Goal: Communication & Community: Answer question/provide support

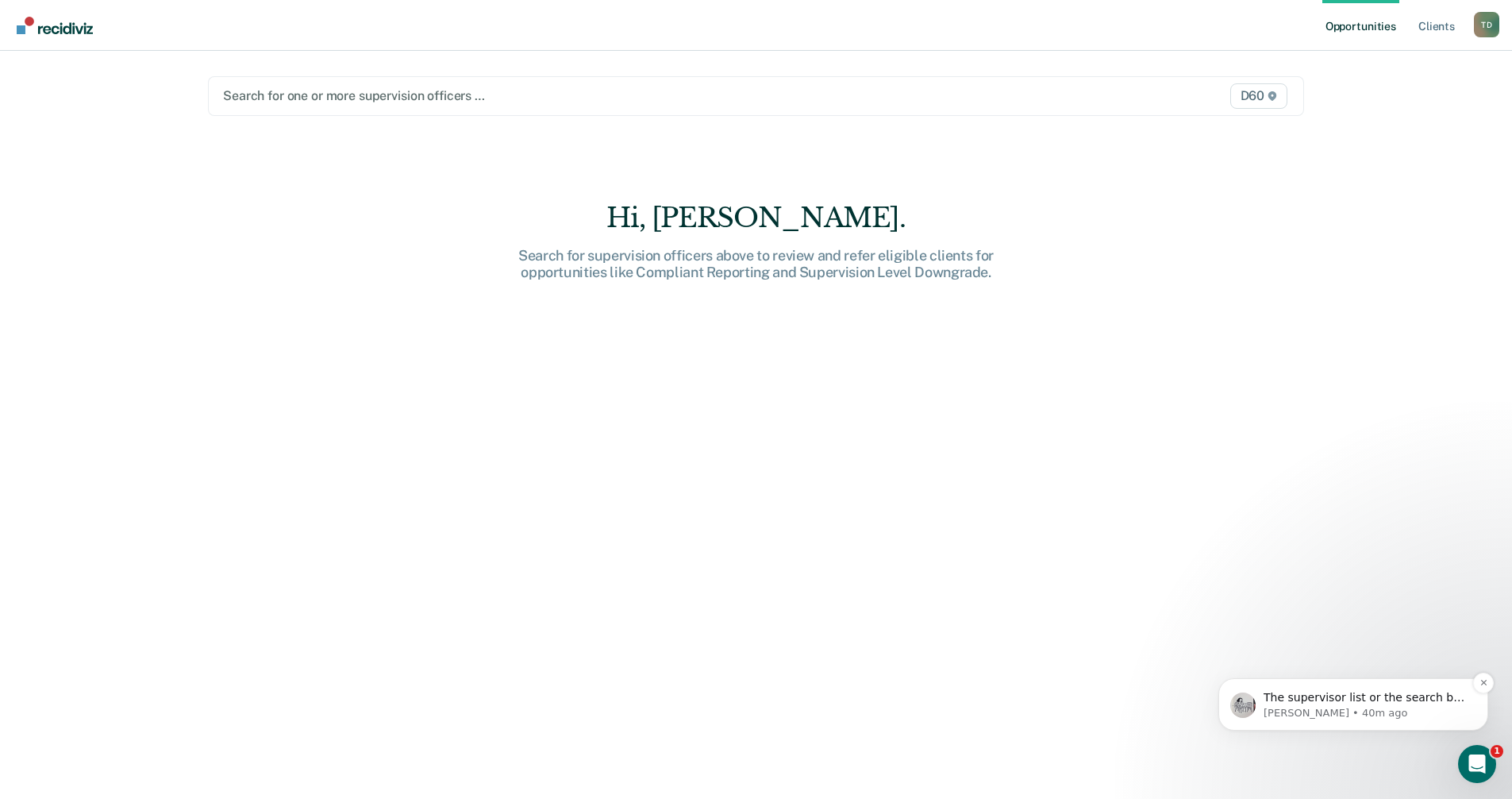
click at [1359, 714] on p "[PERSON_NAME] • 40m ago" at bounding box center [1366, 713] width 205 height 14
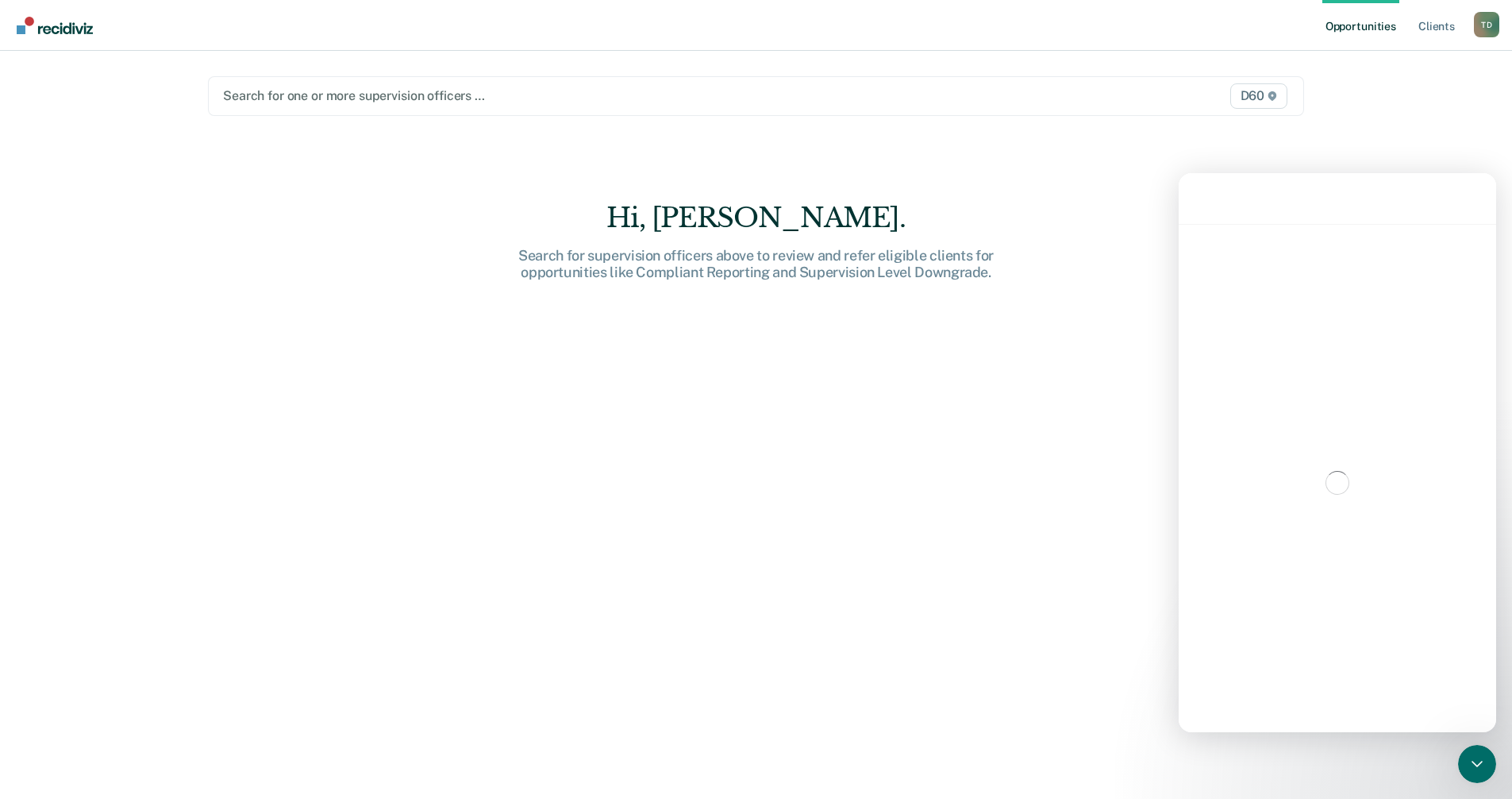
scroll to position [2, 0]
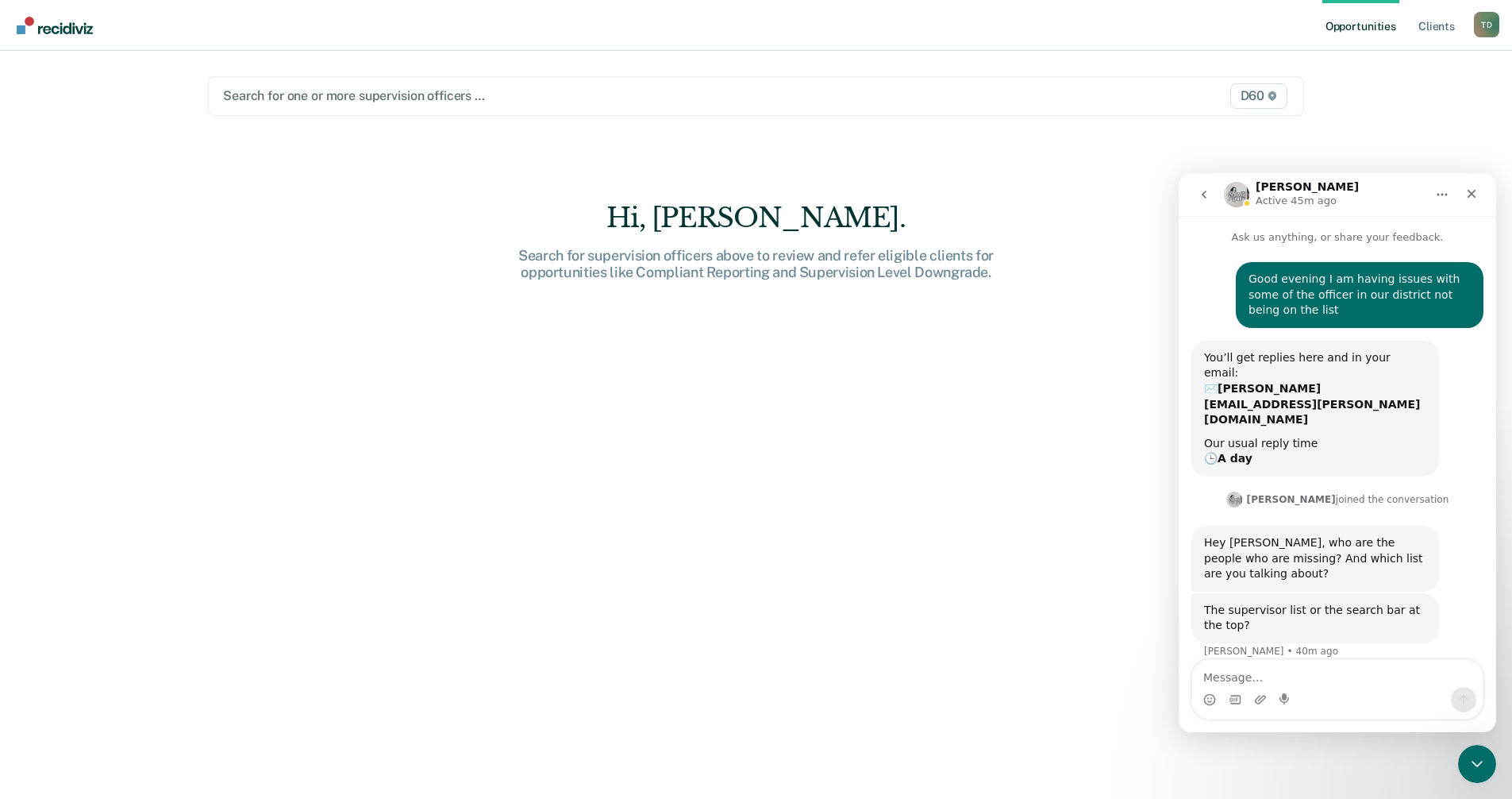
click at [1278, 683] on textarea "Message…" at bounding box center [1337, 673] width 290 height 27
type textarea "it all the officers in the tipton county office p84f under the search for one o…"
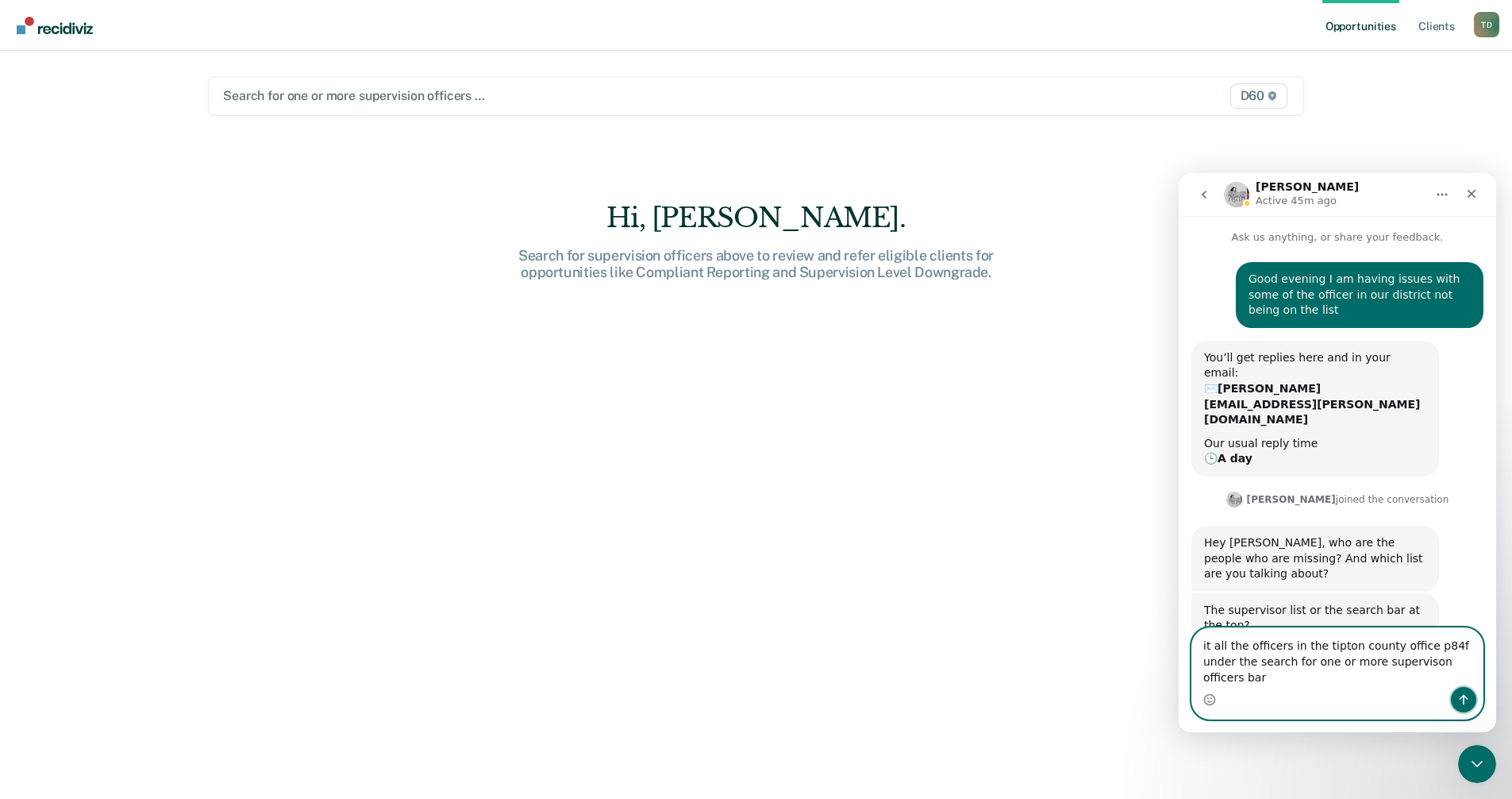
click at [1464, 704] on icon "Send a message…" at bounding box center [1464, 699] width 9 height 11
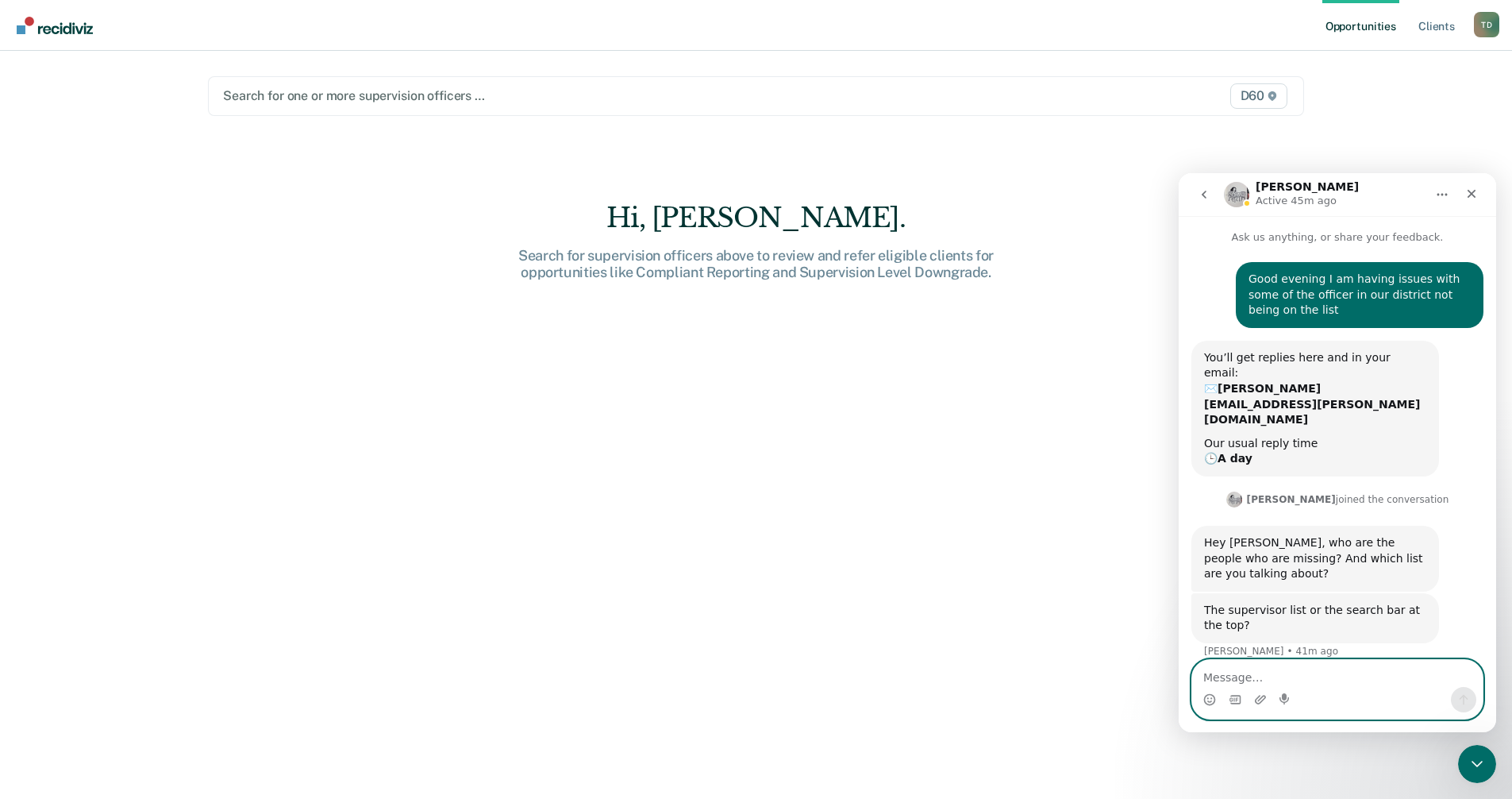
scroll to position [51, 0]
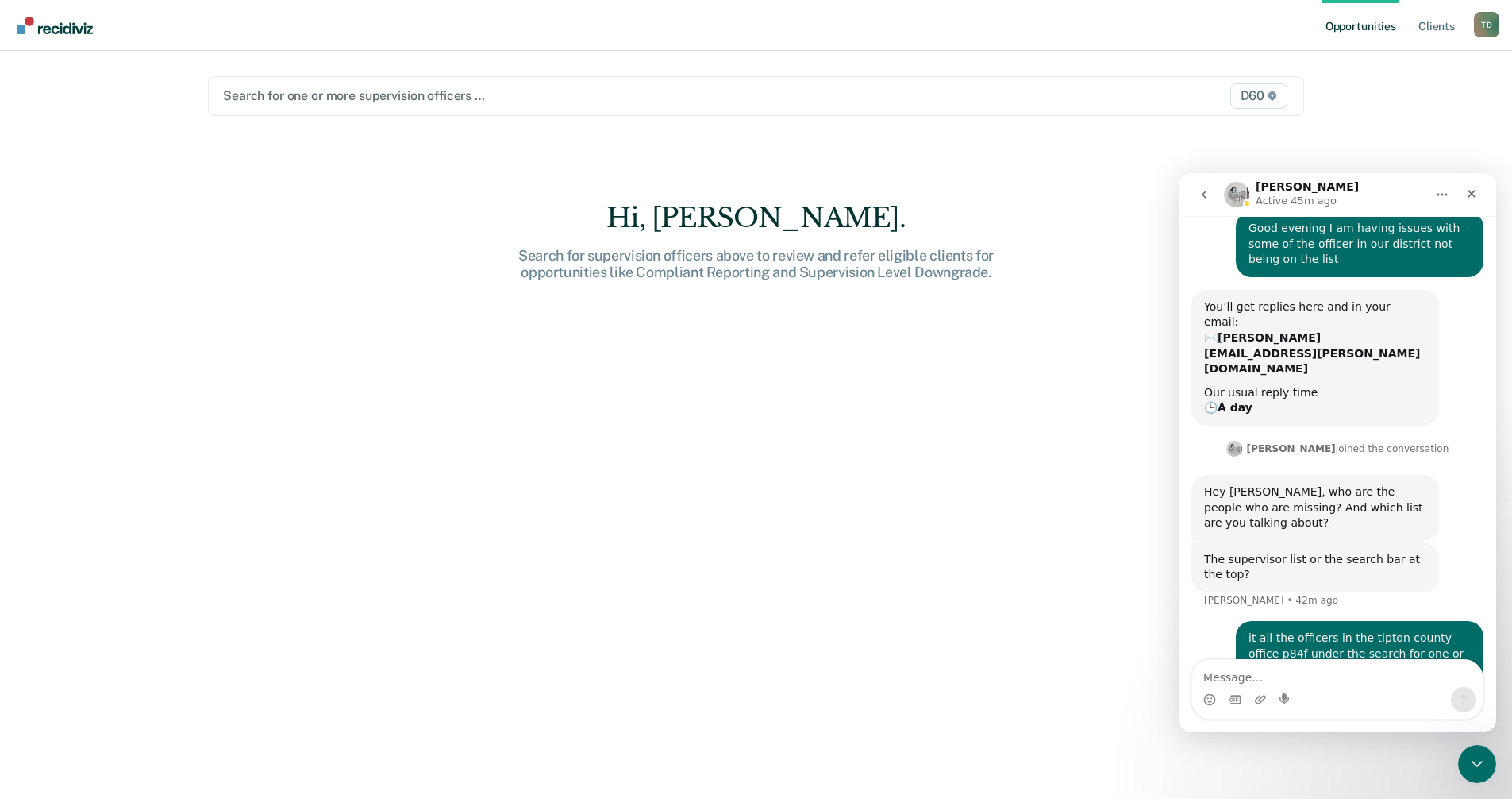
click at [1088, 31] on nav "Opportunities Client s [PERSON_NAME] T D Profile How it works Log Out" at bounding box center [756, 25] width 1512 height 51
drag, startPoint x: 1243, startPoint y: 588, endPoint x: 1379, endPoint y: 633, distance: 143.3
click at [1379, 633] on div "it all the officers in the tipton county office p84f under the search for one o…" at bounding box center [1360, 653] width 248 height 66
copy div "t all the officers in the tipton county office p84f under the search for one or…"
click at [1269, 680] on textarea "Message…" at bounding box center [1337, 673] width 290 height 27
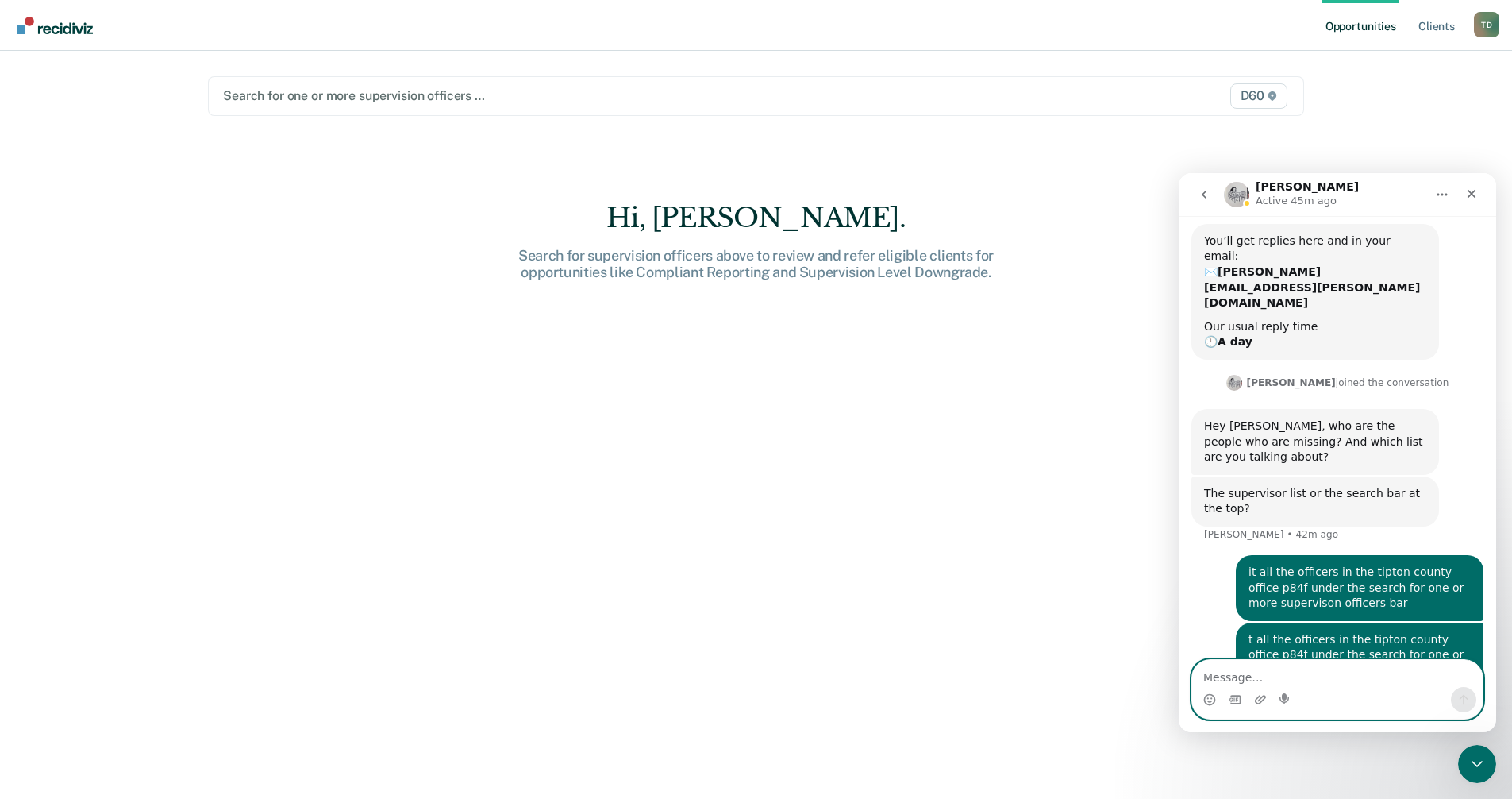
scroll to position [119, 0]
